Goal: Transaction & Acquisition: Purchase product/service

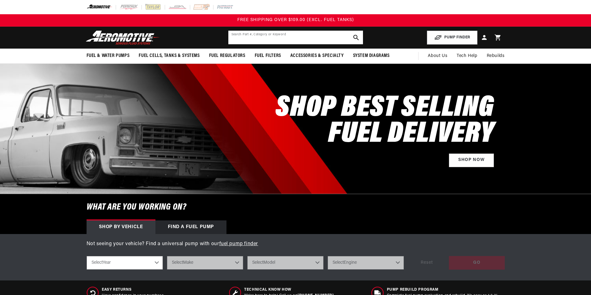
click at [297, 32] on input "text" at bounding box center [295, 38] width 135 height 14
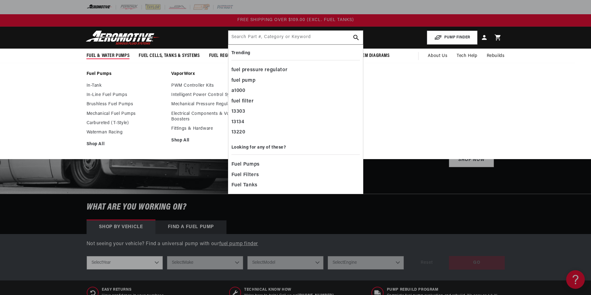
click at [157, 69] on div "Fuel Pumps In-Tank In-Line Fuel Pumps Brushless Fuel Pumps Shop All Shop All Sh…" at bounding box center [295, 111] width 591 height 97
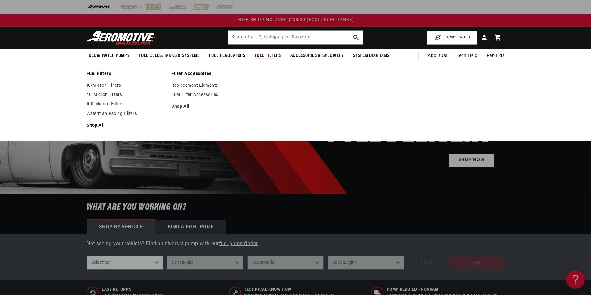
click at [96, 126] on link "Shop All" at bounding box center [125, 126] width 79 height 6
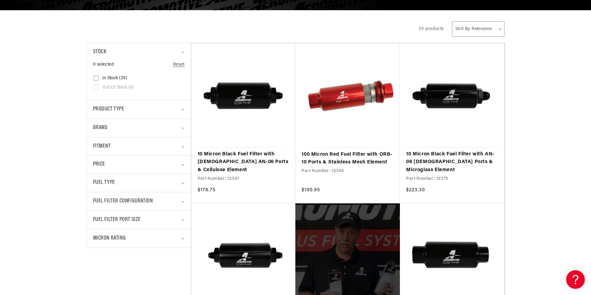
scroll to position [124, 0]
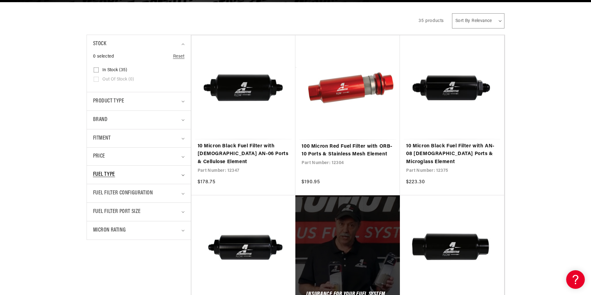
click at [175, 175] on div "Fuel Type" at bounding box center [136, 175] width 86 height 9
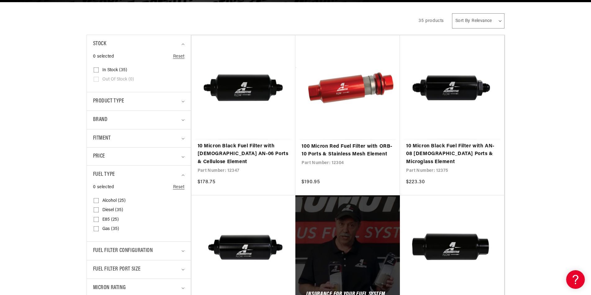
click at [97, 218] on icon at bounding box center [96, 219] width 5 height 5
click at [97, 219] on input "E85 (25) E85 (25 products)" at bounding box center [96, 221] width 5 height 5
checkbox input "true"
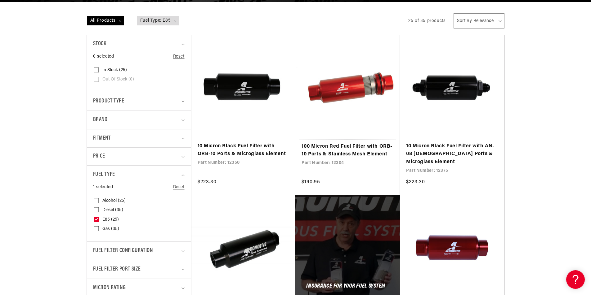
scroll to position [155, 0]
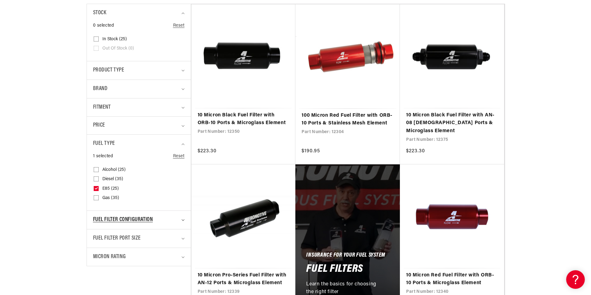
click at [181, 217] on summary "Fuel Filter Configuration" at bounding box center [138, 220] width 91 height 18
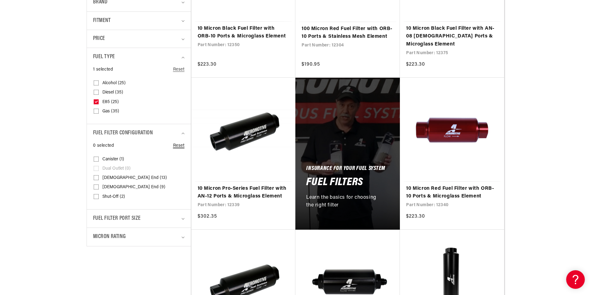
scroll to position [248, 0]
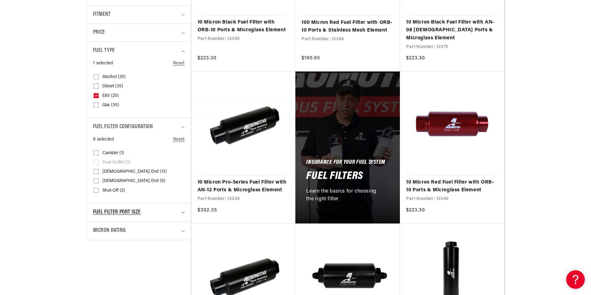
click at [181, 211] on summary "Fuel Filter Port Size" at bounding box center [138, 213] width 91 height 18
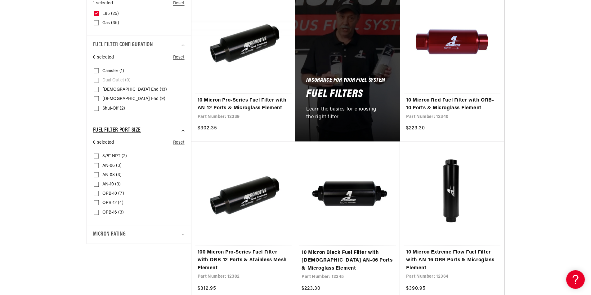
scroll to position [341, 0]
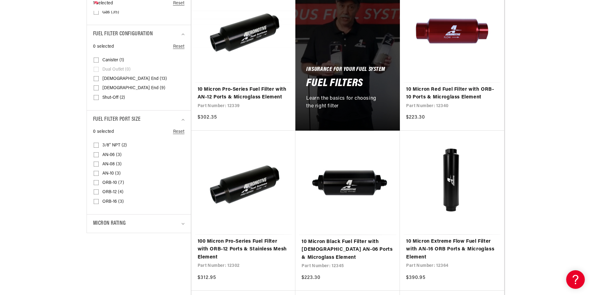
click at [94, 154] on input "AN-06 (3) AN-06 (3 products)" at bounding box center [96, 156] width 5 height 5
checkbox input "true"
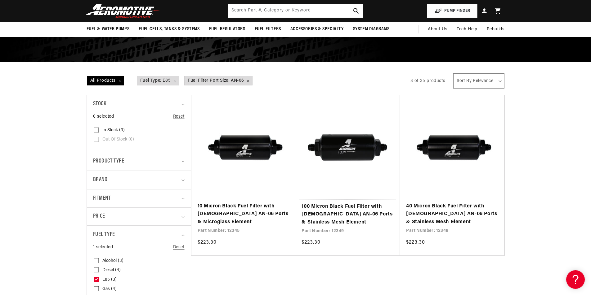
scroll to position [62, 0]
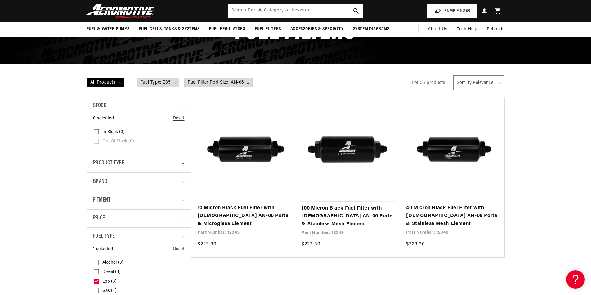
click at [257, 213] on link "10 Micron Black Fuel Filter with [DEMOGRAPHIC_DATA] AN-06 Ports & Microglass El…" at bounding box center [243, 217] width 92 height 24
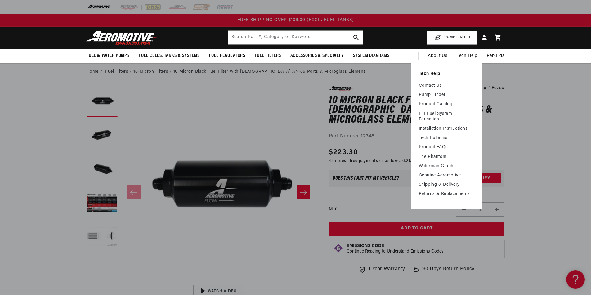
click at [446, 101] on ul "Contact Us Pump Finder Product Catalog EFI Fuel System Education Installation I…" at bounding box center [446, 140] width 55 height 114
click at [446, 103] on link "Product Catalog" at bounding box center [446, 105] width 55 height 6
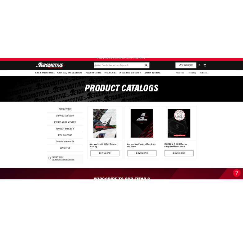
scroll to position [31, 0]
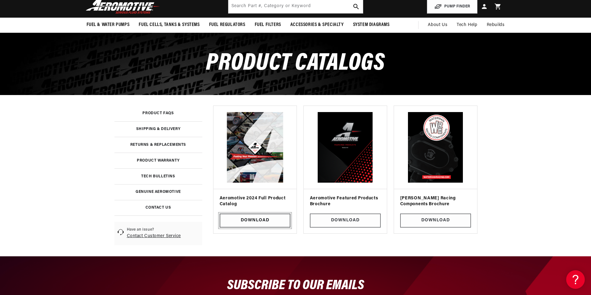
click at [246, 220] on link "Download" at bounding box center [254, 221] width 71 height 14
